Goal: Task Accomplishment & Management: Use online tool/utility

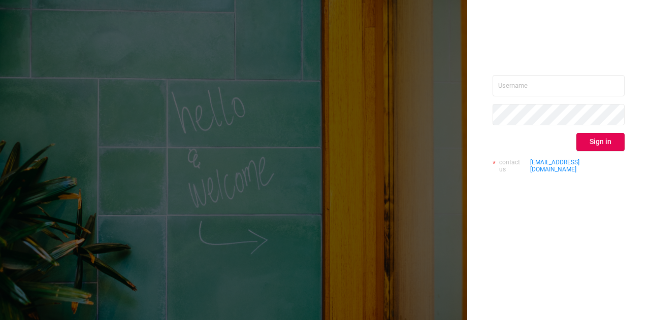
click at [590, 98] on div "Sign in contact us [EMAIL_ADDRESS][DOMAIN_NAME]" at bounding box center [558, 128] width 132 height 106
click at [557, 80] on input "text" at bounding box center [558, 85] width 132 height 21
type input "[DOMAIN_NAME][EMAIL_ADDRESS][DOMAIN_NAME]"
click at [593, 142] on button "Sign in" at bounding box center [600, 142] width 48 height 18
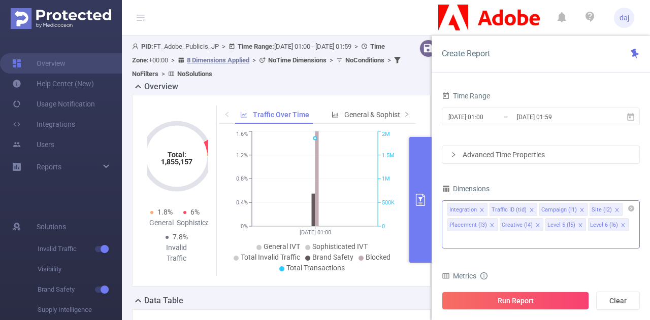
click at [481, 210] on icon "icon: close" at bounding box center [481, 210] width 5 height 5
click at [494, 223] on icon "icon: close" at bounding box center [491, 225] width 5 height 5
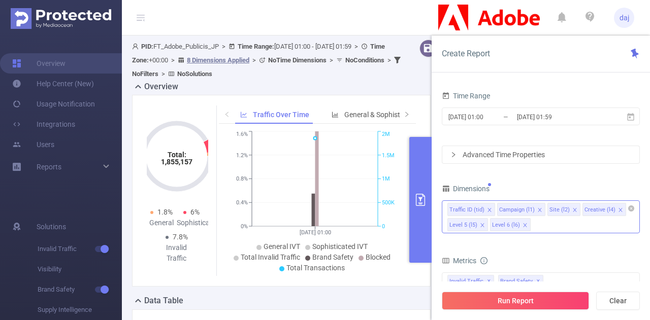
click at [618, 208] on icon "icon: close" at bounding box center [620, 210] width 4 height 4
click at [615, 208] on icon "icon: close" at bounding box center [617, 210] width 4 height 4
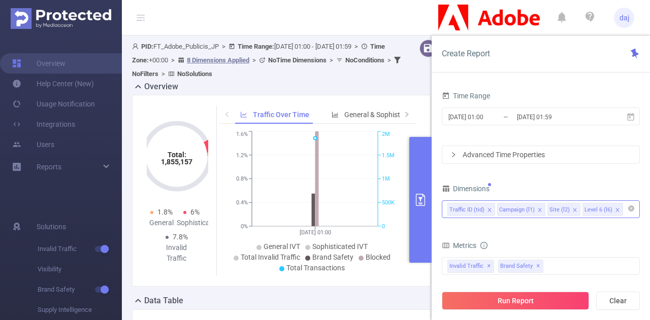
click at [615, 209] on icon "icon: close" at bounding box center [617, 210] width 5 height 5
click at [487, 263] on span "✕" at bounding box center [489, 266] width 4 height 12
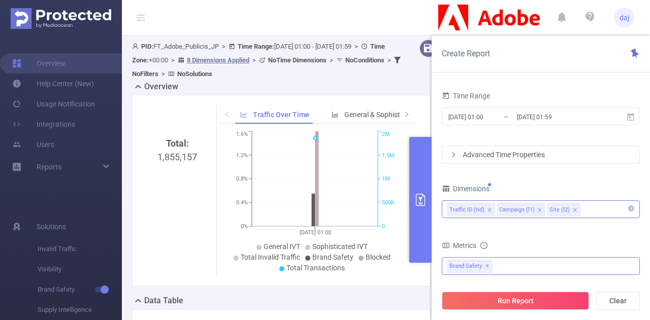
click at [486, 263] on span "✕" at bounding box center [487, 266] width 4 height 12
click at [465, 116] on input "[DATE] 01:00" at bounding box center [488, 117] width 82 height 14
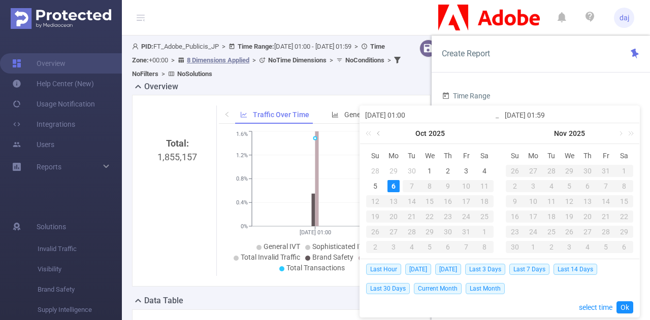
click at [378, 133] on link at bounding box center [379, 133] width 9 height 20
click at [482, 217] on div "27" at bounding box center [484, 217] width 12 height 12
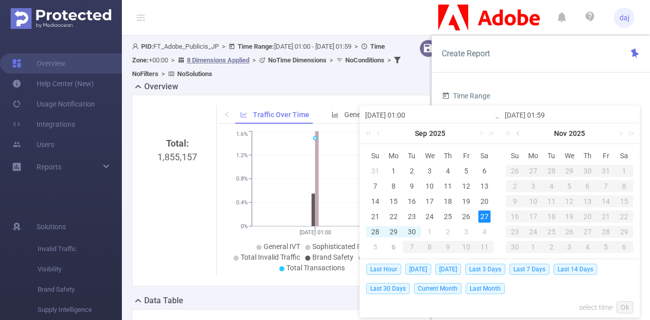
click at [520, 133] on link at bounding box center [518, 133] width 9 height 20
click at [604, 169] on div "3" at bounding box center [606, 171] width 12 height 12
type input "[DATE] 01:00"
type input "[DATE] 01:59"
type input "[DATE] 01:00"
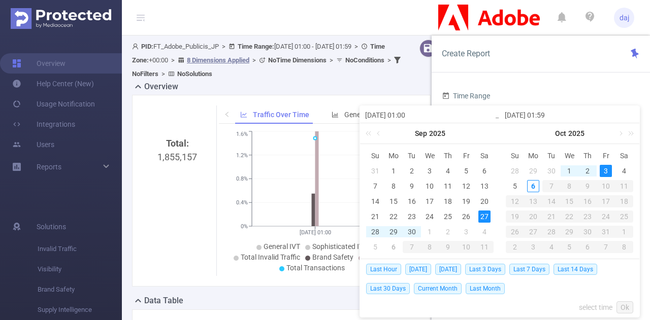
type input "[DATE] 01:59"
click at [414, 115] on input "[DATE] 01:00" at bounding box center [429, 115] width 129 height 12
click at [407, 116] on input "[DATE] 01:00" at bounding box center [429, 115] width 129 height 12
click at [577, 306] on div "Last Hour [DATE] [DATE] Last 3 Days Last 7 Days Last 14 Days Last 30 Days Curre…" at bounding box center [499, 288] width 267 height 58
click at [598, 304] on link "select time" at bounding box center [596, 307] width 34 height 19
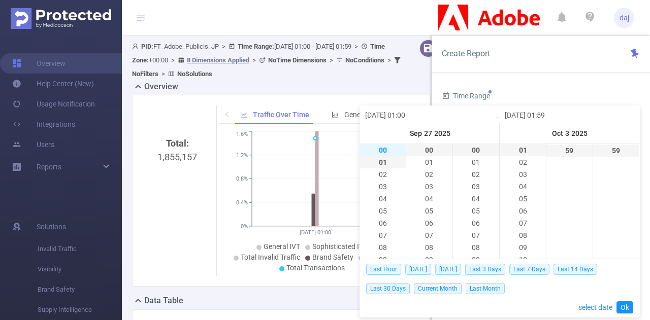
click at [381, 152] on li "00" at bounding box center [383, 150] width 46 height 12
type input "[DATE] 00:00"
click at [520, 148] on li "23" at bounding box center [523, 151] width 46 height 12
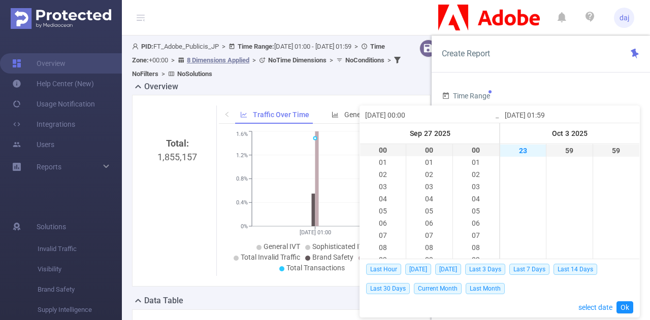
type input "[DATE] 23:59"
click at [626, 308] on link "Ok" at bounding box center [624, 308] width 17 height 12
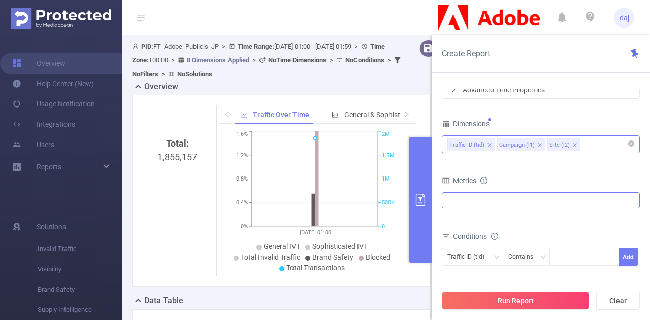
click at [460, 201] on div at bounding box center [541, 200] width 198 height 16
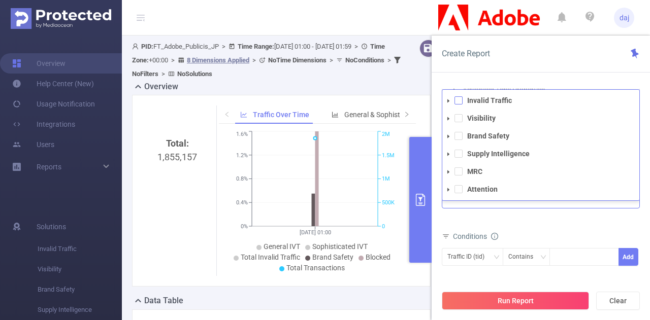
click at [458, 101] on span at bounding box center [458, 100] width 8 height 8
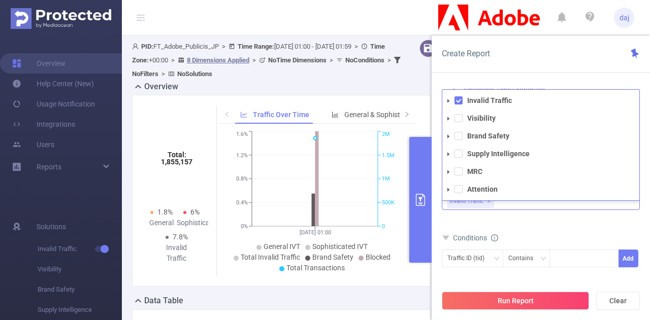
click at [457, 112] on li "Visibility" at bounding box center [540, 119] width 197 height 14
click at [456, 115] on span at bounding box center [458, 118] width 8 height 8
click at [457, 135] on span at bounding box center [458, 136] width 8 height 8
click at [457, 153] on span at bounding box center [458, 154] width 8 height 8
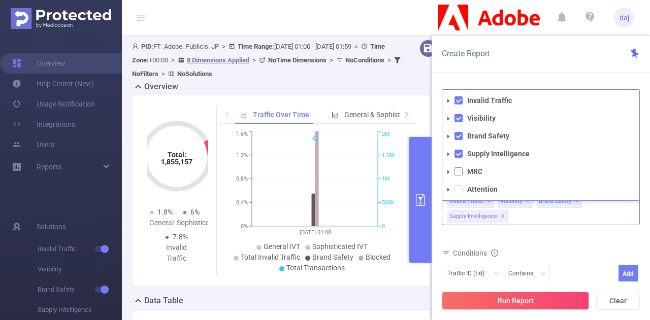
click at [457, 170] on span at bounding box center [458, 172] width 8 height 8
click at [456, 190] on span at bounding box center [458, 189] width 8 height 8
click at [503, 235] on div "Total General IVT Data Centers Disclosed Bots Known Crawlers Irregular Activity…" at bounding box center [541, 214] width 198 height 45
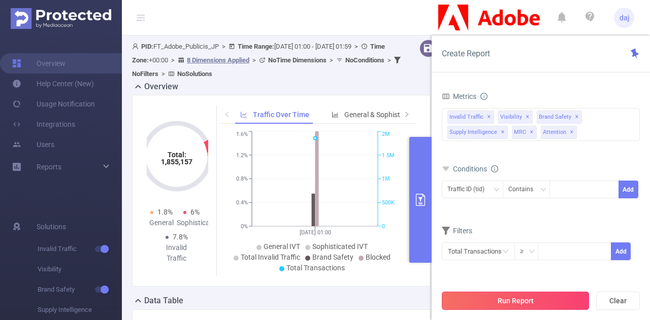
click at [539, 298] on button "Run Report" at bounding box center [515, 301] width 147 height 18
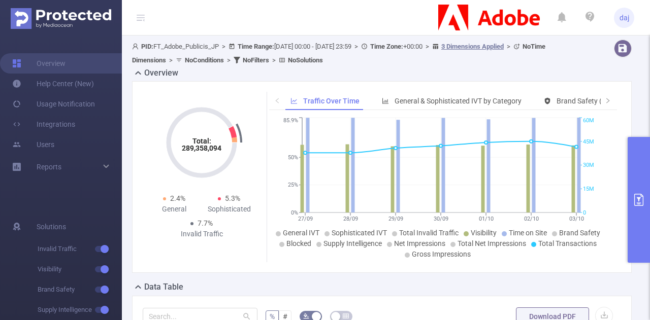
click at [636, 170] on button "primary" at bounding box center [639, 200] width 22 height 126
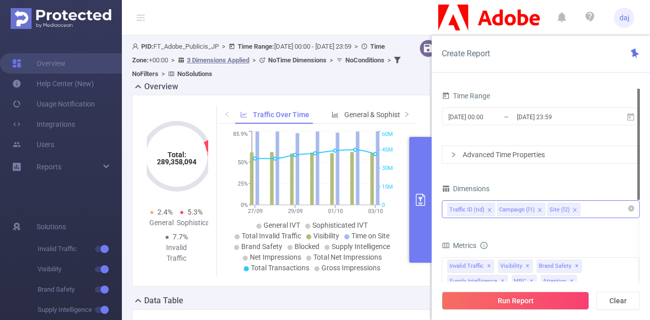
click at [507, 154] on div "Advanced Time Properties" at bounding box center [540, 154] width 197 height 17
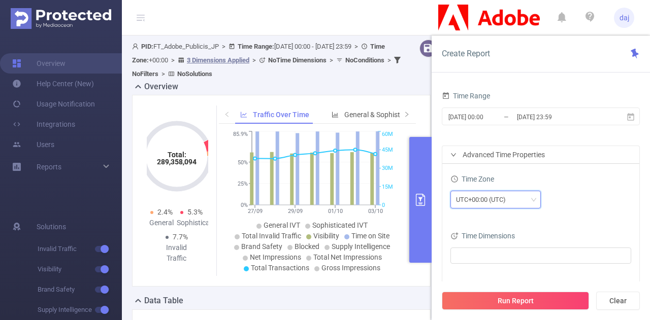
click at [500, 197] on div "UTC+00:00 (UTC)" at bounding box center [484, 199] width 57 height 17
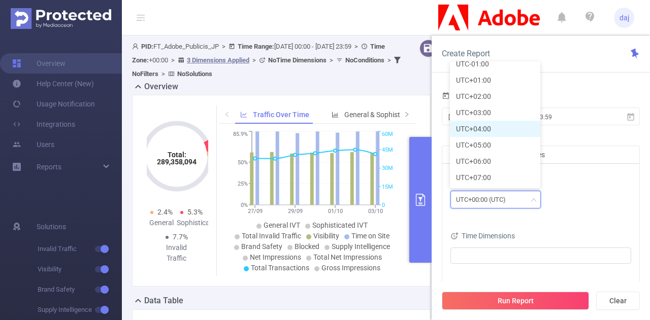
scroll to position [252, 0]
click at [491, 175] on li "UTC+09:00" at bounding box center [495, 177] width 90 height 16
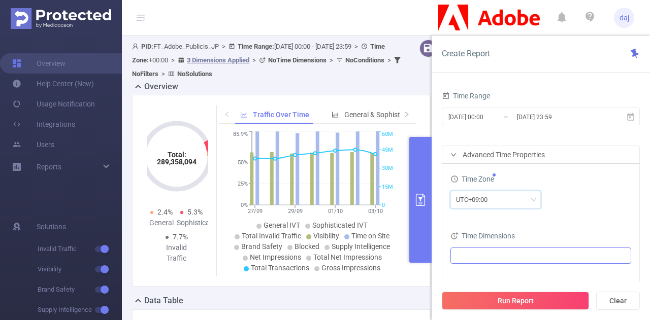
click at [502, 252] on ul at bounding box center [536, 255] width 167 height 15
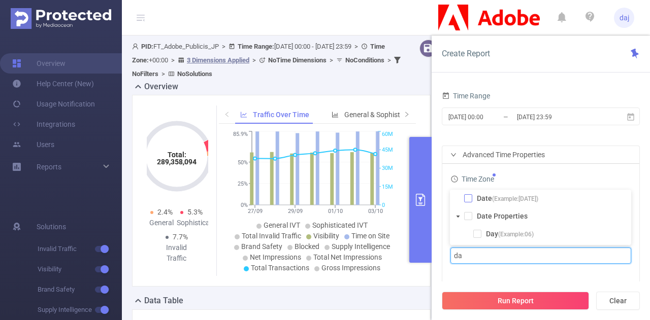
type input "da"
click at [467, 197] on span at bounding box center [468, 198] width 8 height 8
click at [585, 175] on div "Time Zone" at bounding box center [540, 180] width 181 height 17
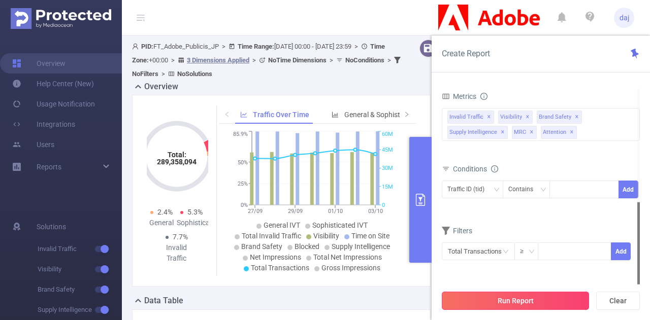
click at [545, 301] on button "Run Report" at bounding box center [515, 301] width 147 height 18
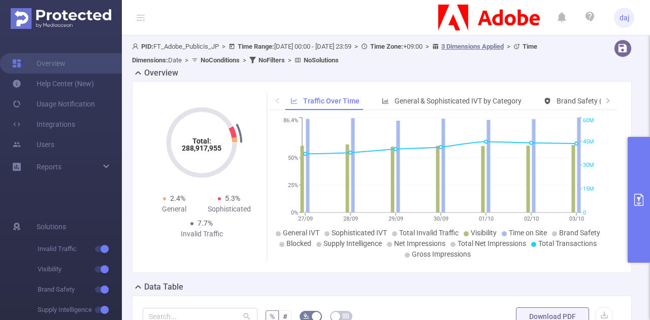
scroll to position [62, 0]
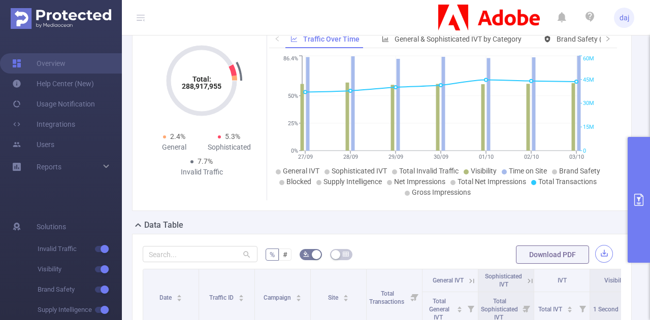
click at [598, 254] on button "button" at bounding box center [604, 254] width 18 height 18
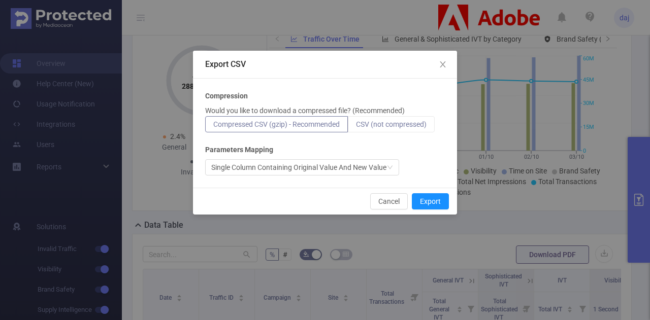
click at [400, 124] on span "CSV (not compressed)" at bounding box center [391, 124] width 71 height 8
click at [356, 127] on input "CSV (not compressed)" at bounding box center [356, 127] width 0 height 0
click at [435, 200] on button "Export" at bounding box center [430, 201] width 37 height 16
